Goal: Task Accomplishment & Management: Use online tool/utility

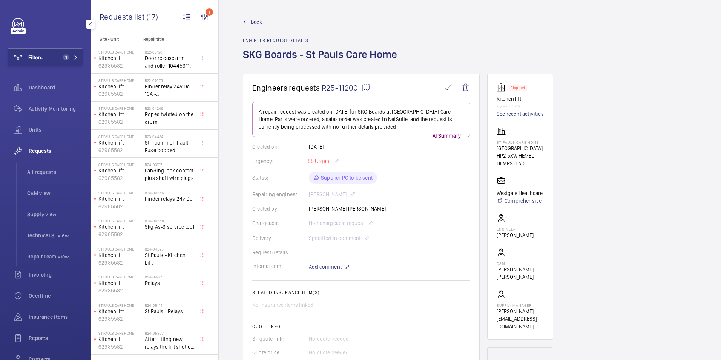
scroll to position [226, 0]
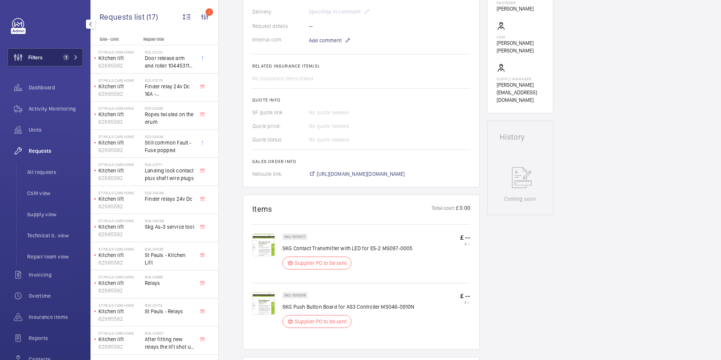
click at [37, 54] on span "Filters" at bounding box center [35, 58] width 14 height 8
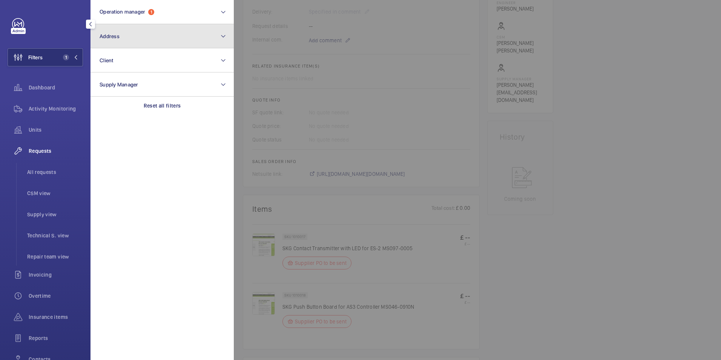
click at [138, 28] on button "Address" at bounding box center [162, 36] width 143 height 24
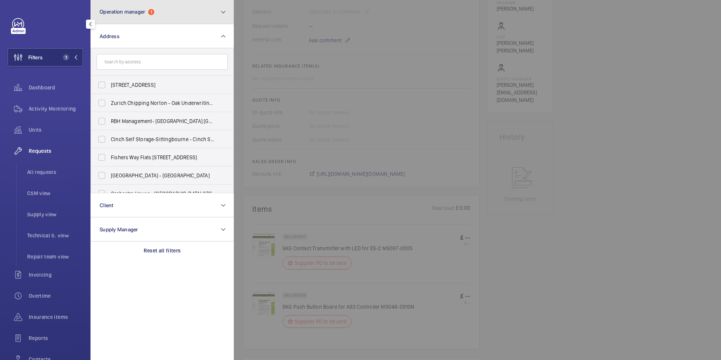
click at [147, 16] on button "Operation manager 1" at bounding box center [162, 12] width 143 height 24
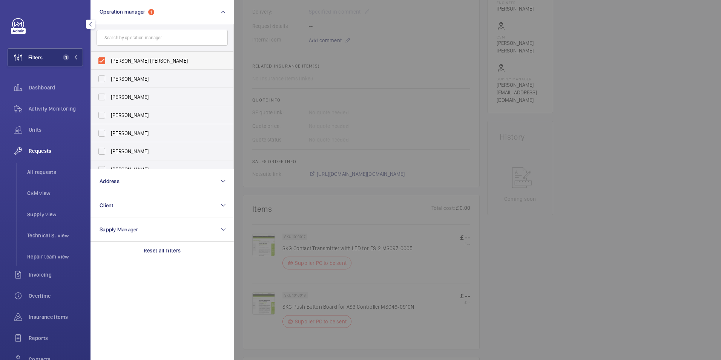
click at [111, 60] on span "[PERSON_NAME] [PERSON_NAME]" at bounding box center [163, 61] width 104 height 8
click at [109, 60] on input "[PERSON_NAME] [PERSON_NAME]" at bounding box center [101, 60] width 15 height 15
checkbox input "false"
click at [148, 39] on input "text" at bounding box center [162, 38] width 131 height 16
click at [159, 12] on button "Operation manager" at bounding box center [162, 12] width 143 height 24
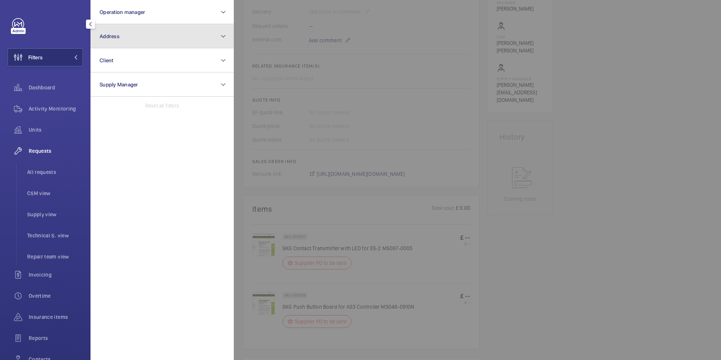
click at [137, 33] on button "Address" at bounding box center [162, 36] width 143 height 24
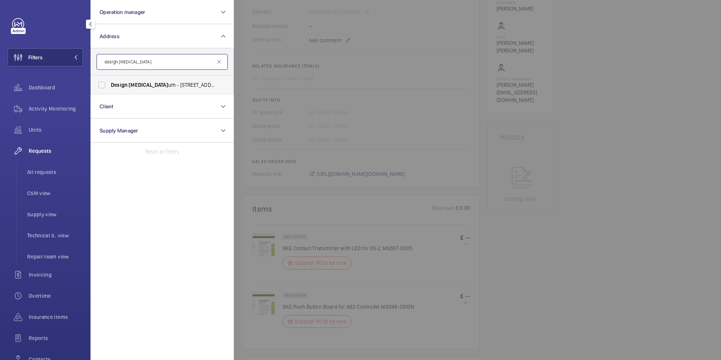
type input "design [MEDICAL_DATA]"
click at [137, 78] on label "Design [MEDICAL_DATA] um - [STREET_ADDRESS]" at bounding box center [156, 85] width 131 height 18
click at [109, 78] on input "Design [MEDICAL_DATA] um - [STREET_ADDRESS]" at bounding box center [101, 84] width 15 height 15
checkbox input "true"
click at [66, 108] on span "Activity Monitoring" at bounding box center [56, 109] width 54 height 8
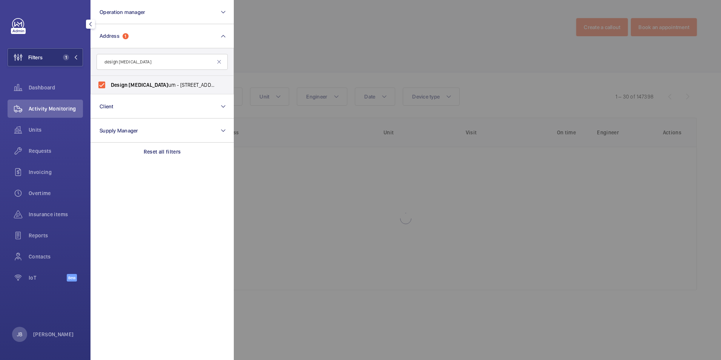
click at [279, 34] on div at bounding box center [594, 180] width 721 height 360
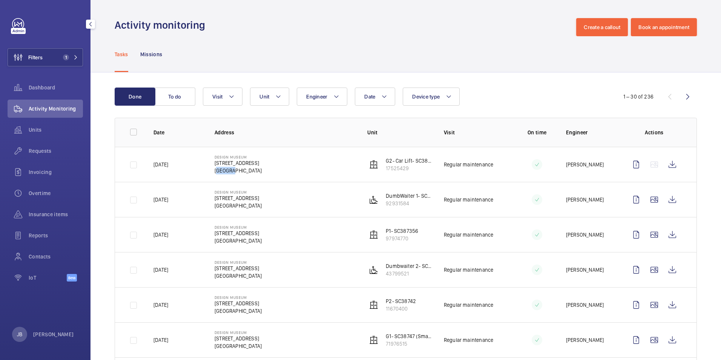
drag, startPoint x: 216, startPoint y: 170, endPoint x: 231, endPoint y: 170, distance: 15.1
click at [231, 170] on p "[GEOGRAPHIC_DATA]" at bounding box center [238, 171] width 47 height 8
copy p "W8 6AG"
